Goal: Use online tool/utility: Utilize a website feature to perform a specific function

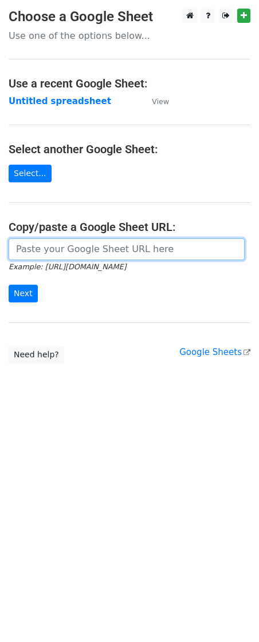
click at [76, 252] on input "url" at bounding box center [127, 250] width 236 height 22
paste input "[URL][DOMAIN_NAME]"
type input "[URL][DOMAIN_NAME]"
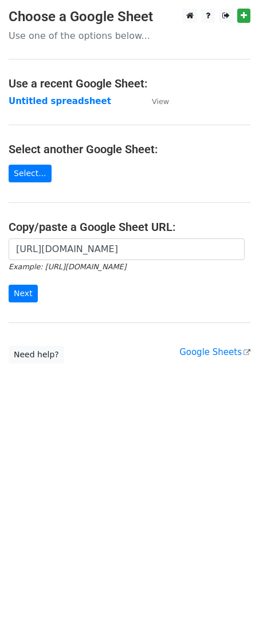
scroll to position [0, 0]
click at [25, 293] on input "Next" at bounding box center [23, 294] width 29 height 18
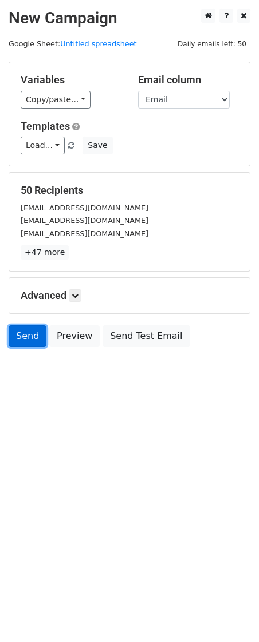
click at [20, 331] on link "Send" at bounding box center [28, 337] width 38 height 22
